Goal: Information Seeking & Learning: Understand process/instructions

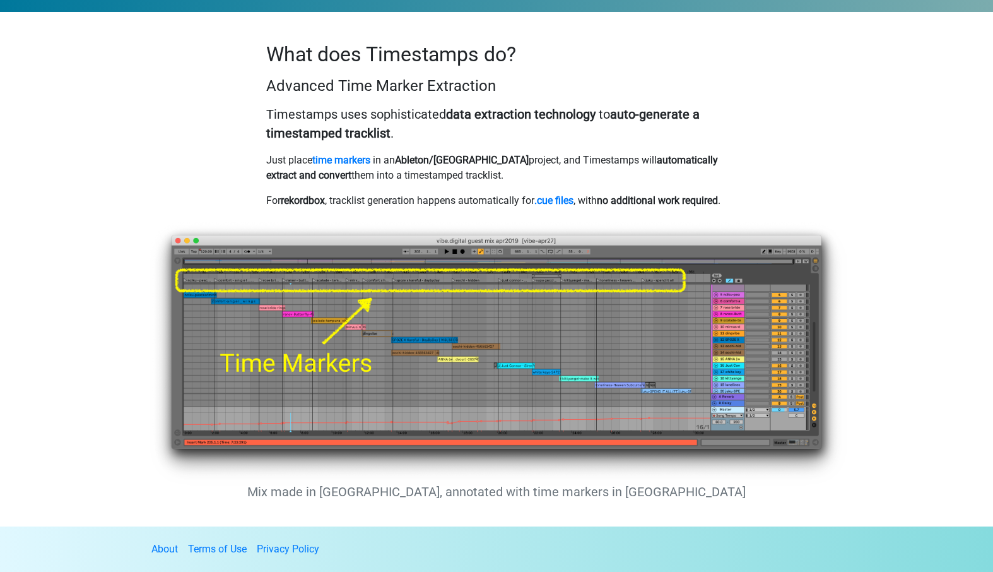
scroll to position [811, 0]
click at [528, 193] on p "For rekordbox , tracklist generation happens automatically for .cue files , wit…" at bounding box center [496, 200] width 461 height 15
drag, startPoint x: 528, startPoint y: 186, endPoint x: 264, endPoint y: 189, distance: 263.8
click at [264, 189] on div "What does Timestamps do? Advanced Time Marker Extraction Timestamps uses sophis…" at bounding box center [497, 130] width 480 height 176
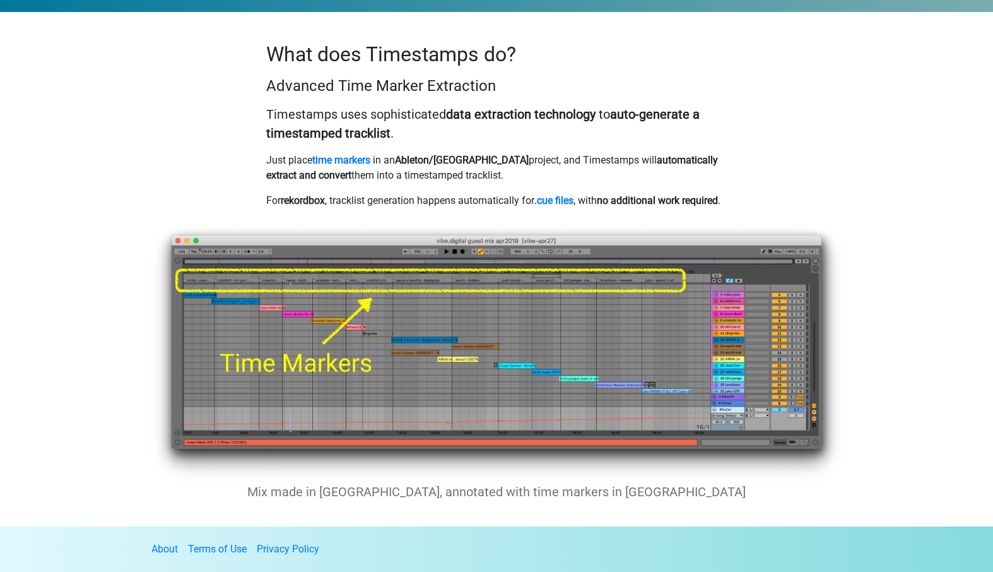
drag, startPoint x: 264, startPoint y: 189, endPoint x: 703, endPoint y: 192, distance: 438.6
click at [703, 192] on div "What does Timestamps do? Advanced Time Marker Extraction Timestamps uses sophis…" at bounding box center [497, 130] width 480 height 176
click at [703, 193] on p "For rekordbox , tracklist generation happens automatically for .cue files , wit…" at bounding box center [496, 200] width 461 height 15
drag, startPoint x: 703, startPoint y: 192, endPoint x: 691, endPoint y: 120, distance: 73.6
click at [691, 120] on div "What does Timestamps do? Advanced Time Marker Extraction Timestamps uses sophis…" at bounding box center [497, 130] width 480 height 176
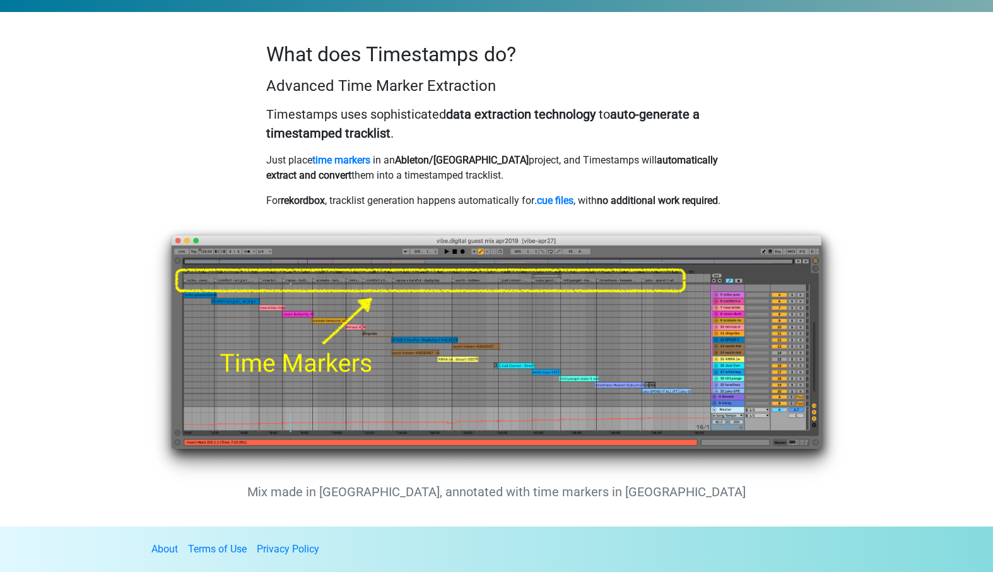
click at [691, 120] on p "Timestamps uses sophisticated data extraction technology to auto-generate a tim…" at bounding box center [496, 124] width 461 height 38
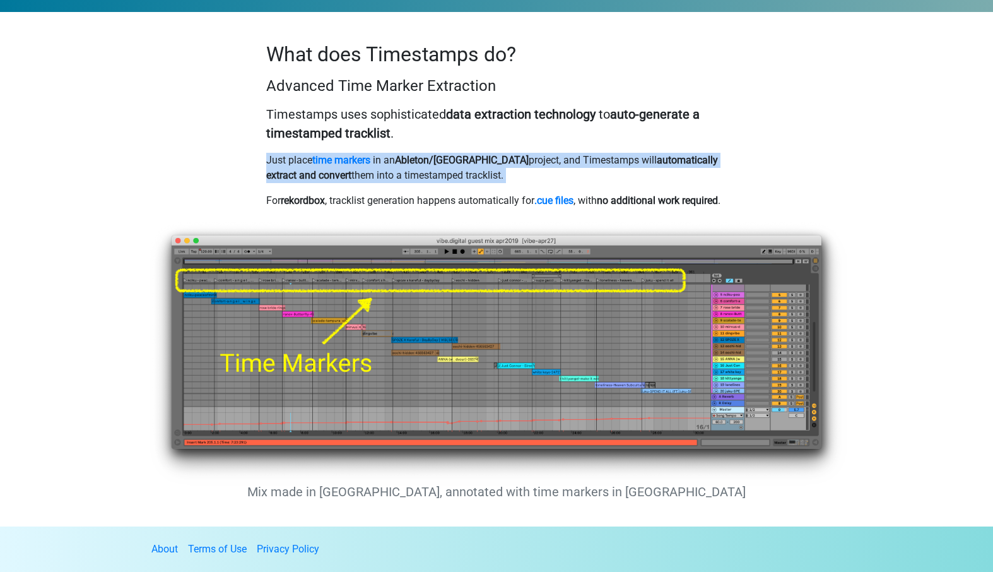
drag, startPoint x: 691, startPoint y: 120, endPoint x: 686, endPoint y: 160, distance: 40.7
click at [686, 160] on div "What does Timestamps do? Advanced Time Marker Extraction Timestamps uses sophis…" at bounding box center [497, 130] width 480 height 176
click at [686, 160] on p "Just place time markers in an Ableton/FL project, and Timestamps will automatic…" at bounding box center [496, 168] width 461 height 30
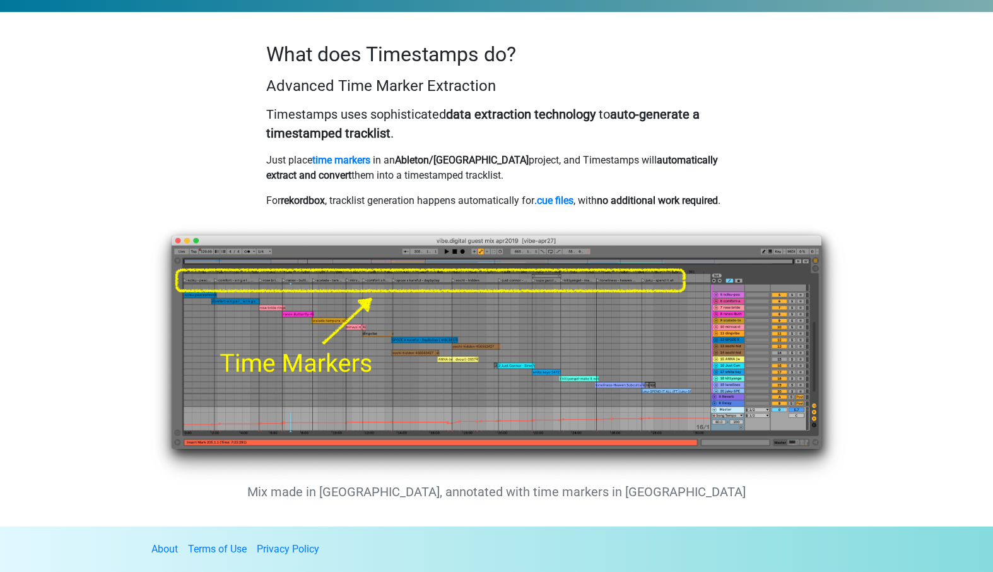
drag, startPoint x: 686, startPoint y: 160, endPoint x: 686, endPoint y: 127, distance: 32.8
click at [686, 127] on div "What does Timestamps do? Advanced Time Marker Extraction Timestamps uses sophis…" at bounding box center [497, 130] width 480 height 176
drag, startPoint x: 686, startPoint y: 127, endPoint x: 686, endPoint y: 160, distance: 32.8
click at [686, 160] on div "What does Timestamps do? Advanced Time Marker Extraction Timestamps uses sophis…" at bounding box center [497, 130] width 480 height 176
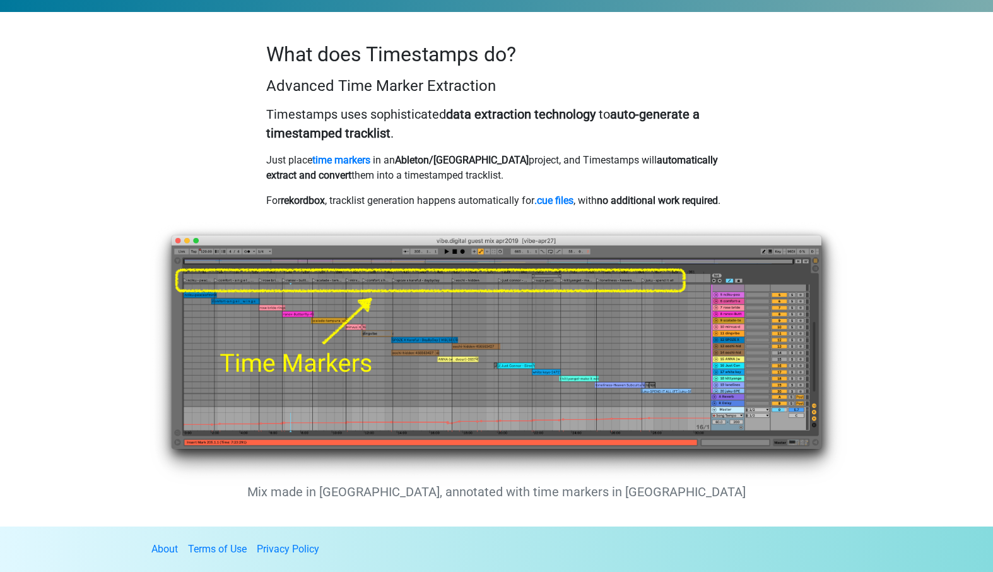
click at [686, 160] on p "Just place time markers in an Ableton/FL project, and Timestamps will automatic…" at bounding box center [496, 168] width 461 height 30
drag, startPoint x: 686, startPoint y: 160, endPoint x: 686, endPoint y: 127, distance: 32.8
click at [686, 127] on div "What does Timestamps do? Advanced Time Marker Extraction Timestamps uses sophis…" at bounding box center [497, 130] width 480 height 176
drag, startPoint x: 686, startPoint y: 127, endPoint x: 682, endPoint y: 169, distance: 41.8
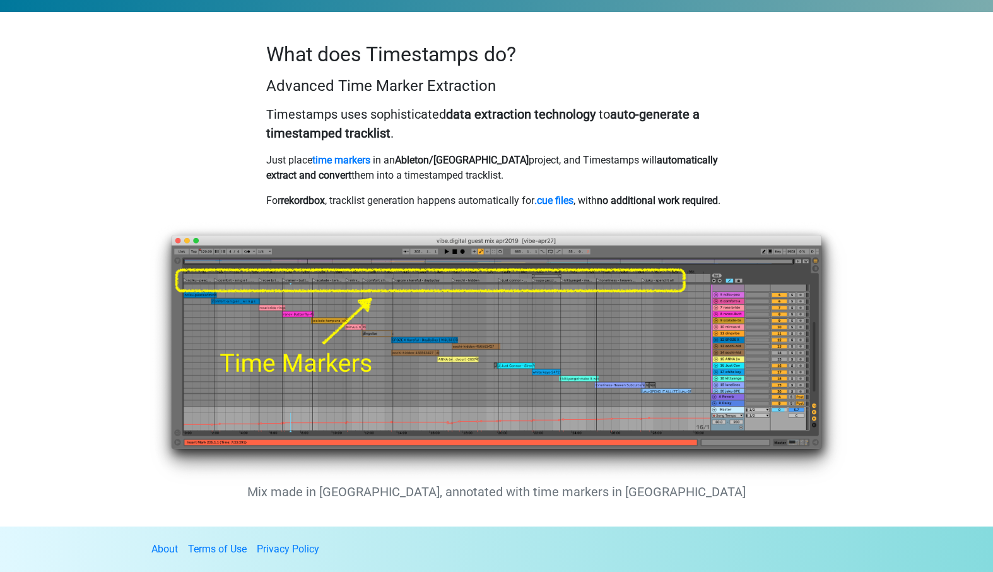
click at [682, 169] on div "What does Timestamps do? Advanced Time Marker Extraction Timestamps uses sophis…" at bounding box center [497, 130] width 480 height 176
drag, startPoint x: 682, startPoint y: 169, endPoint x: 685, endPoint y: 134, distance: 35.5
click at [685, 134] on div "What does Timestamps do? Advanced Time Marker Extraction Timestamps uses sophis…" at bounding box center [497, 130] width 480 height 176
drag, startPoint x: 685, startPoint y: 134, endPoint x: 685, endPoint y: 161, distance: 27.1
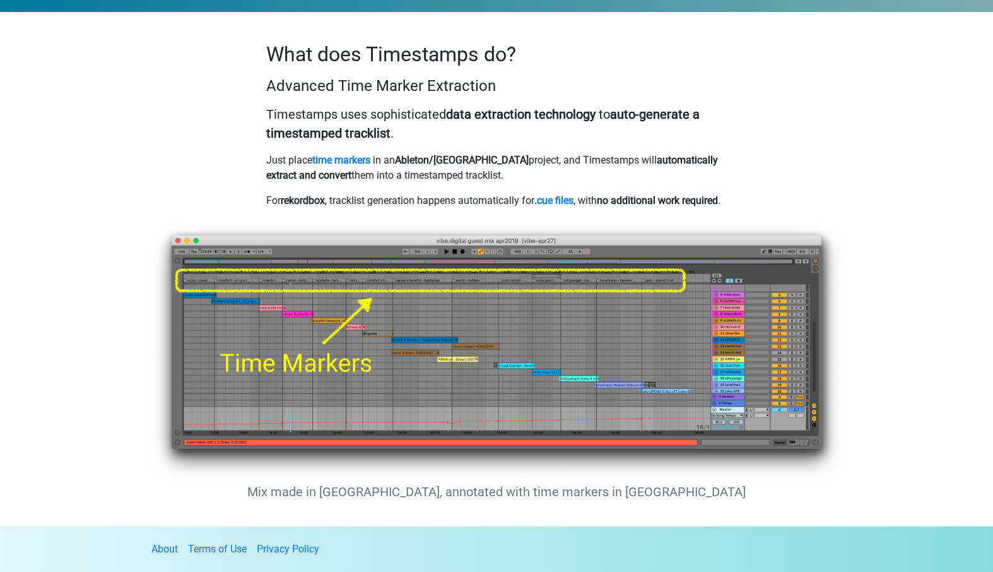
click at [685, 161] on div "What does Timestamps do? Advanced Time Marker Extraction Timestamps uses sophis…" at bounding box center [497, 130] width 480 height 176
drag, startPoint x: 685, startPoint y: 161, endPoint x: 685, endPoint y: 138, distance: 23.3
click at [685, 153] on p "Just place time markers in an Ableton/FL project, and Timestamps will automatic…" at bounding box center [496, 168] width 461 height 30
drag, startPoint x: 685, startPoint y: 138, endPoint x: 685, endPoint y: 158, distance: 20.8
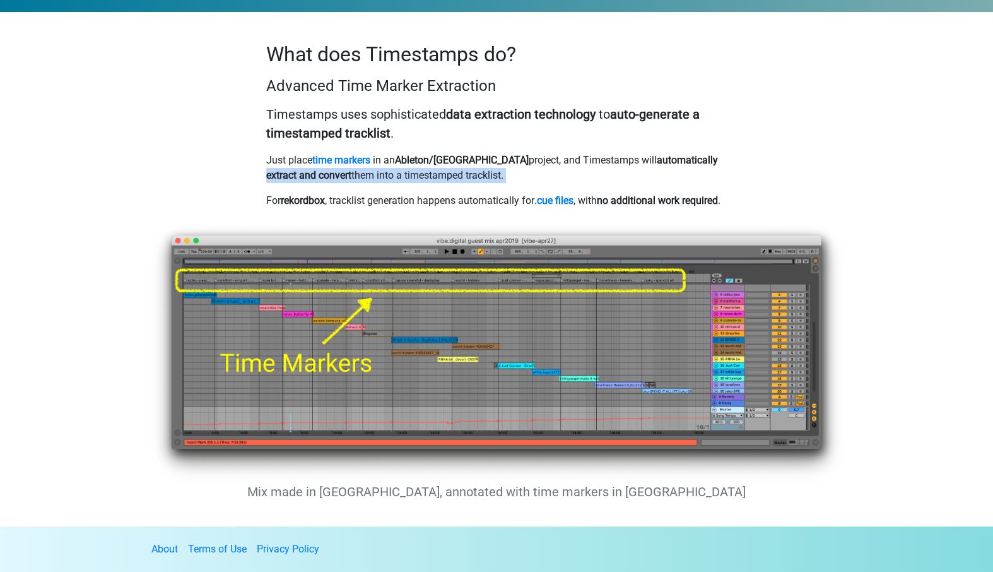
click at [685, 158] on p "Just place time markers in an Ableton/FL project, and Timestamps will automatic…" at bounding box center [496, 168] width 461 height 30
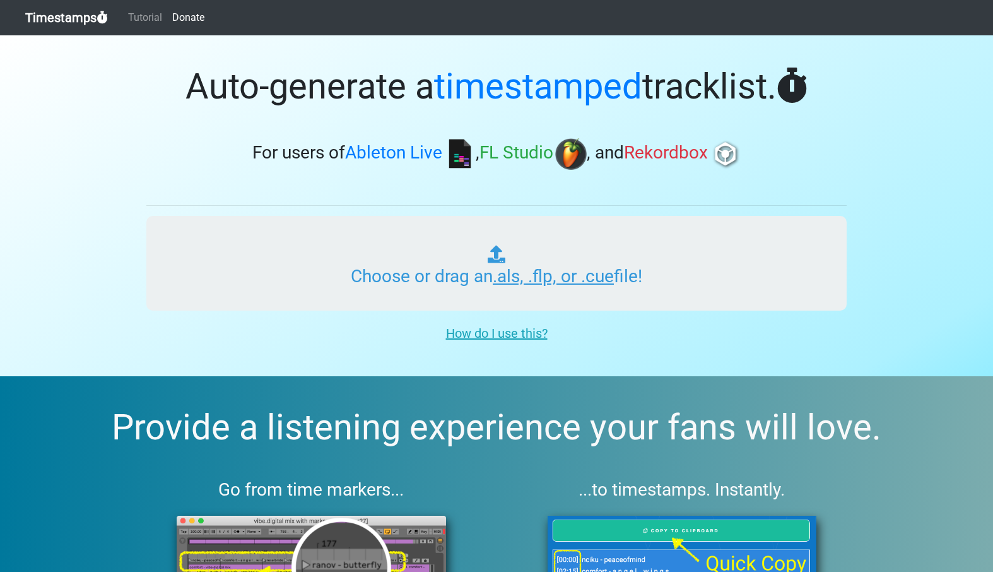
scroll to position [0, 0]
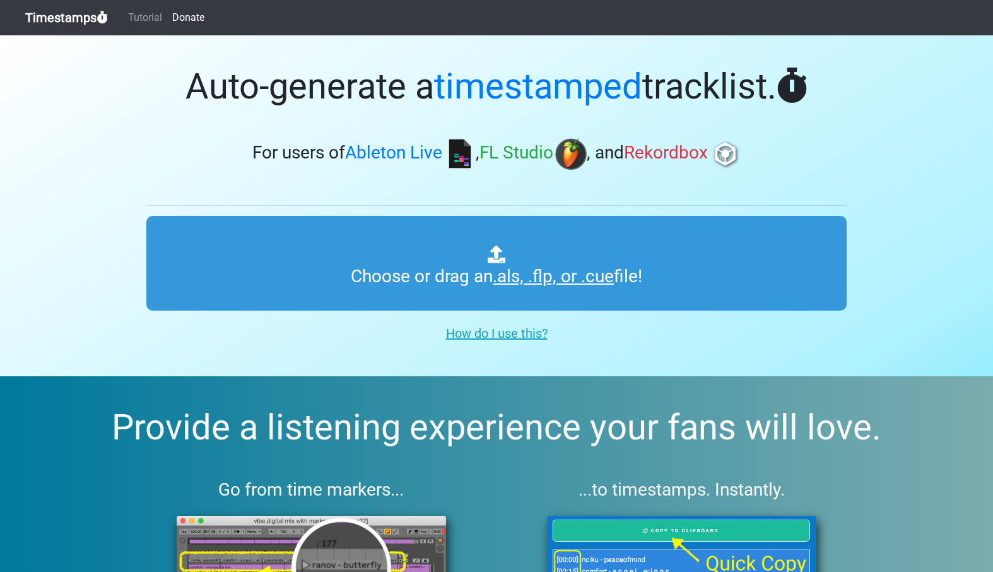
click at [834, 177] on div "Auto-generate a timestamped tracklist. For users of Ableton Live , FL Studio , …" at bounding box center [496, 112] width 700 height 155
